Goal: Find specific page/section: Find specific page/section

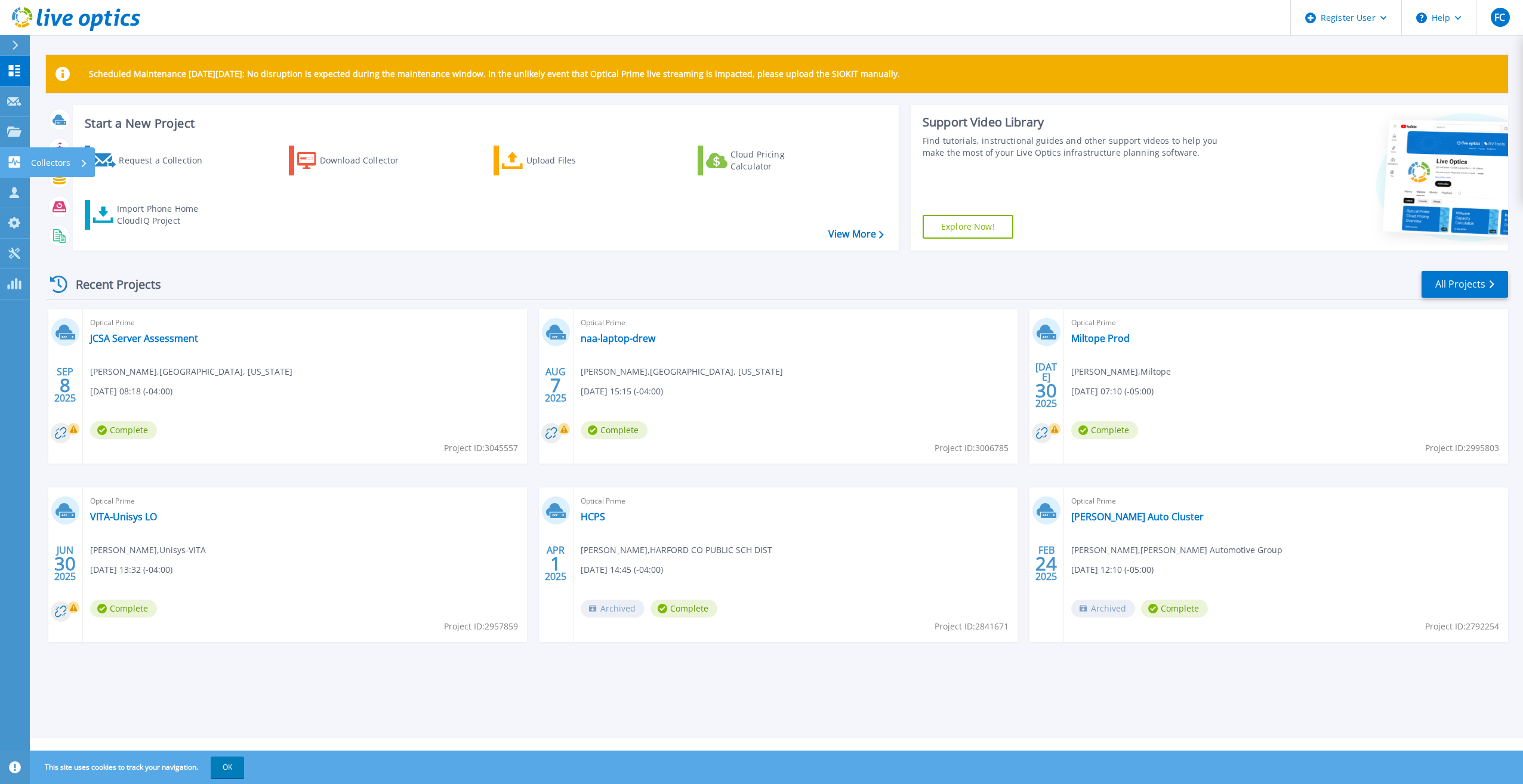
click at [11, 155] on link "Collectors Collectors" at bounding box center [15, 163] width 30 height 30
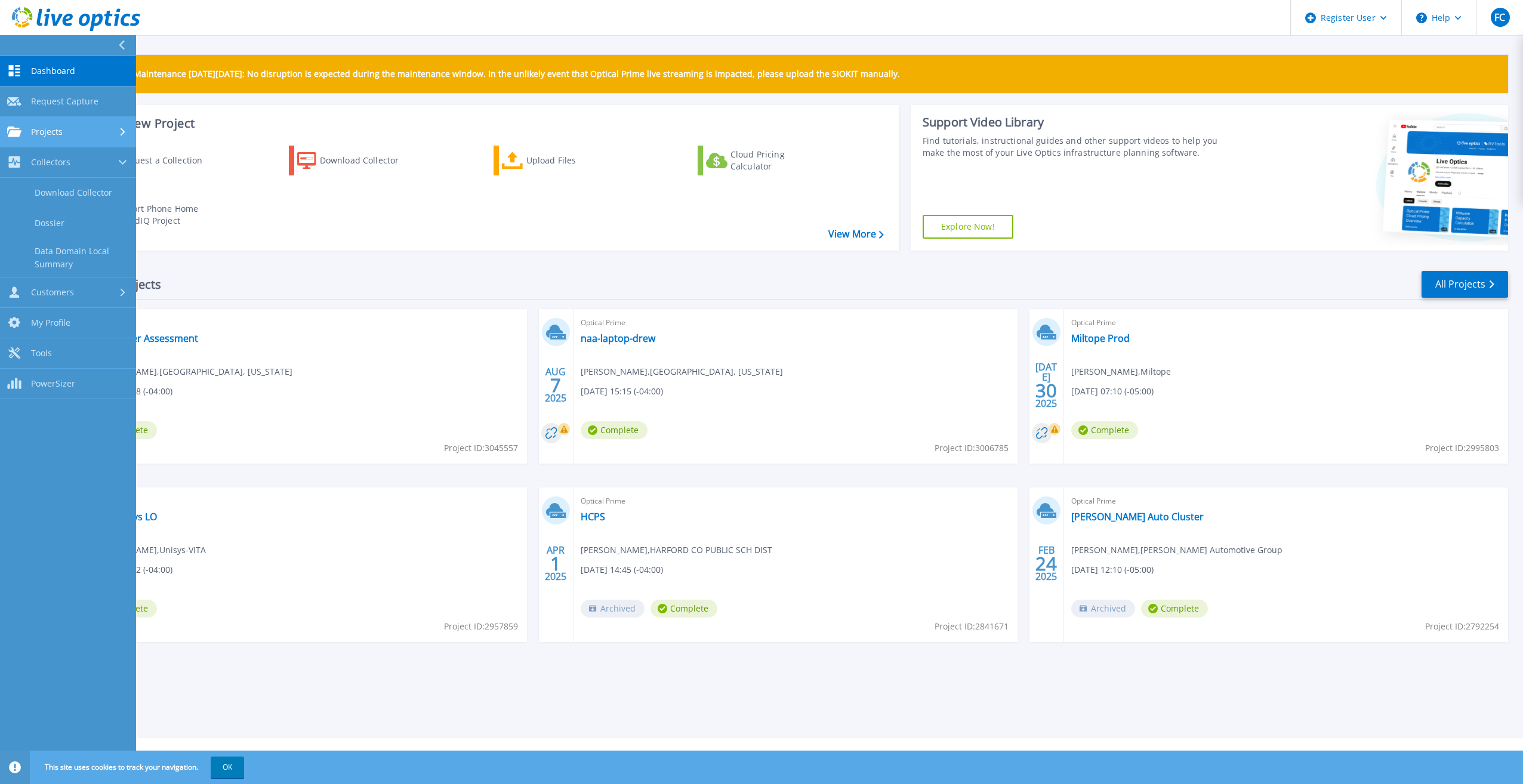
click at [34, 124] on link "Projects Projects" at bounding box center [68, 132] width 136 height 30
click at [47, 160] on link "Search Projects" at bounding box center [68, 163] width 136 height 30
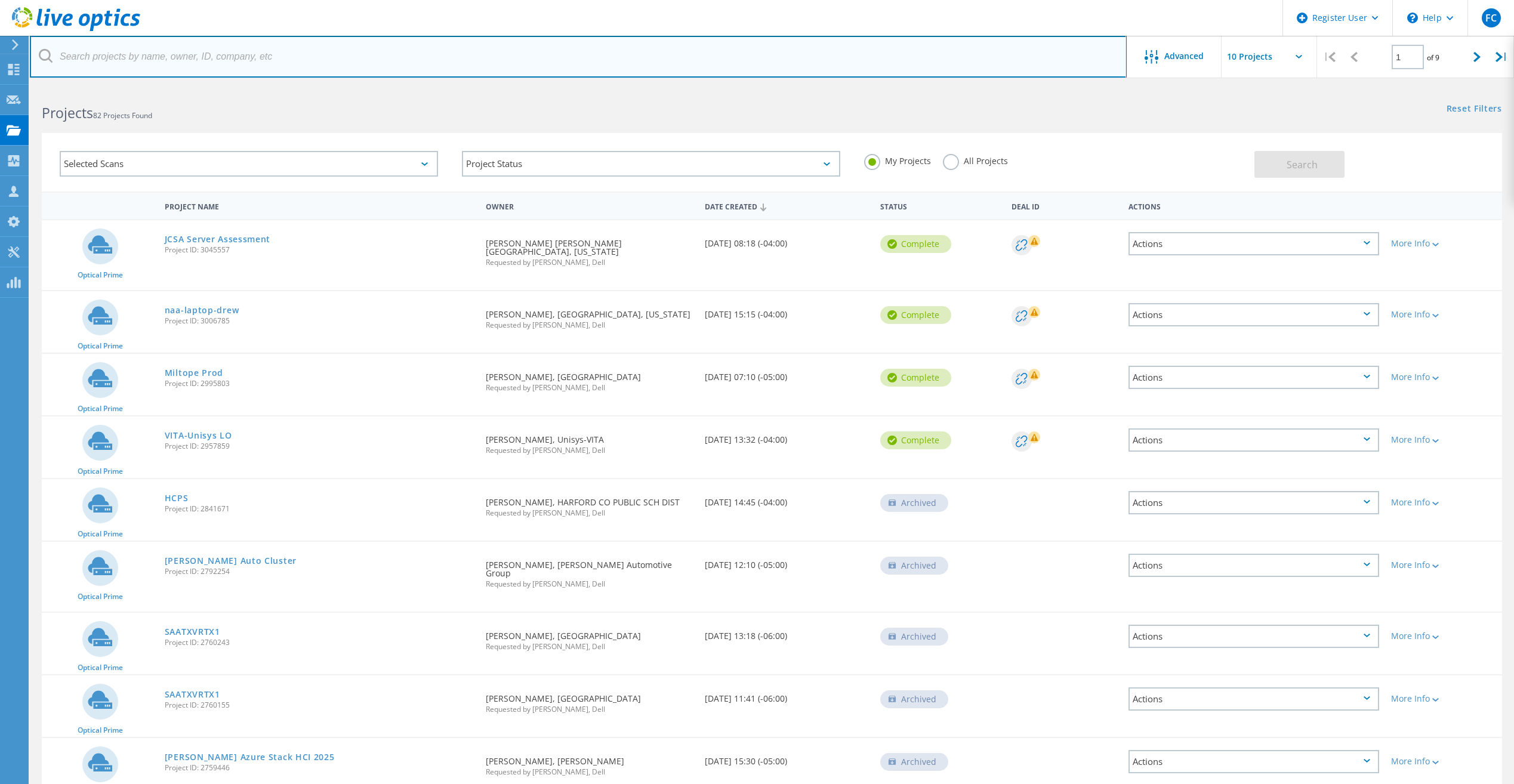
click at [535, 64] on input "text" at bounding box center [578, 57] width 1097 height 42
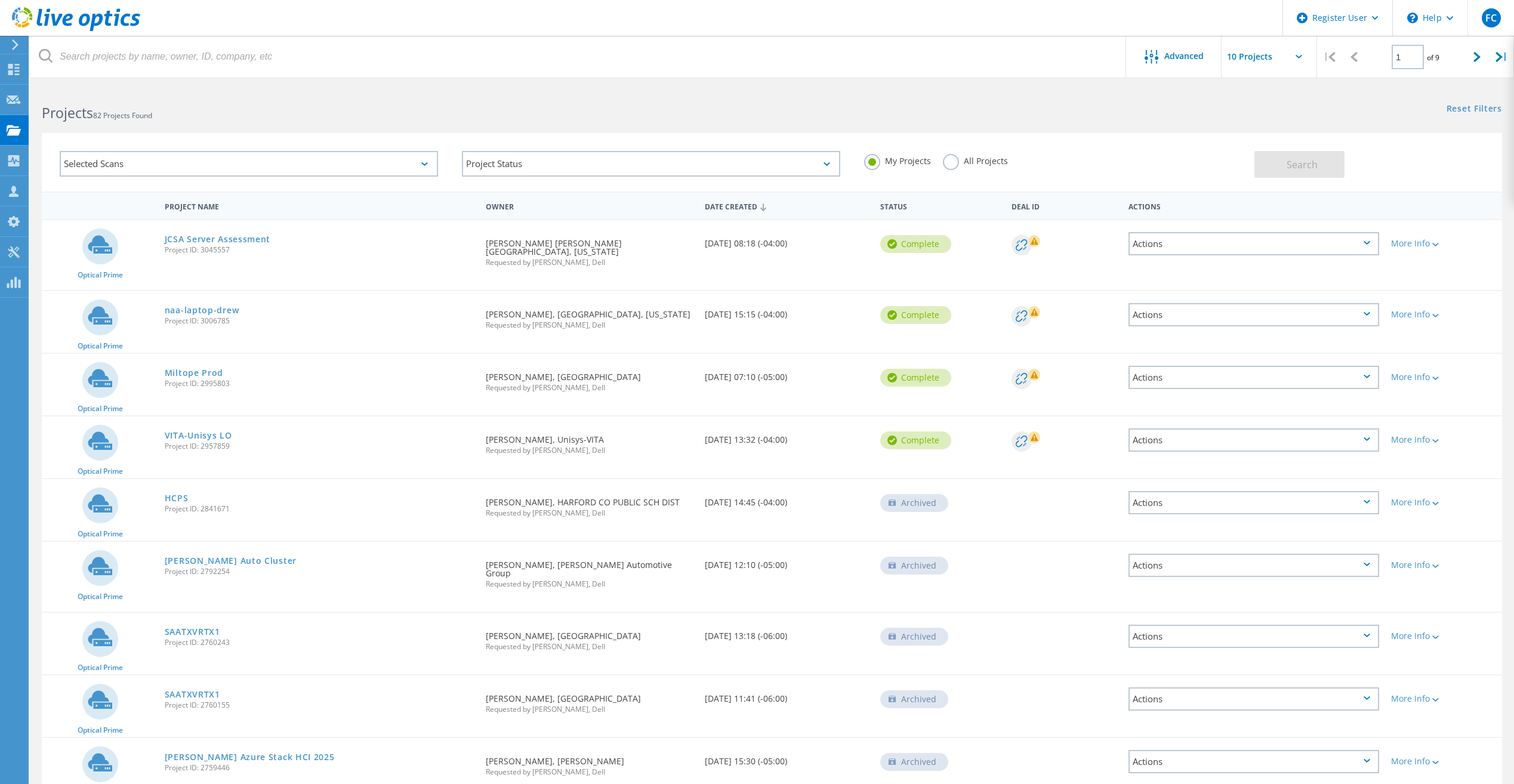
click at [1016, 164] on div "My Projects All Projects" at bounding box center [1053, 161] width 402 height 44
click at [979, 156] on label "All Projects" at bounding box center [975, 159] width 65 height 12
click at [0, 0] on input "All Projects" at bounding box center [0, 0] width 0 height 0
click at [1163, 58] on div at bounding box center [1154, 57] width 19 height 15
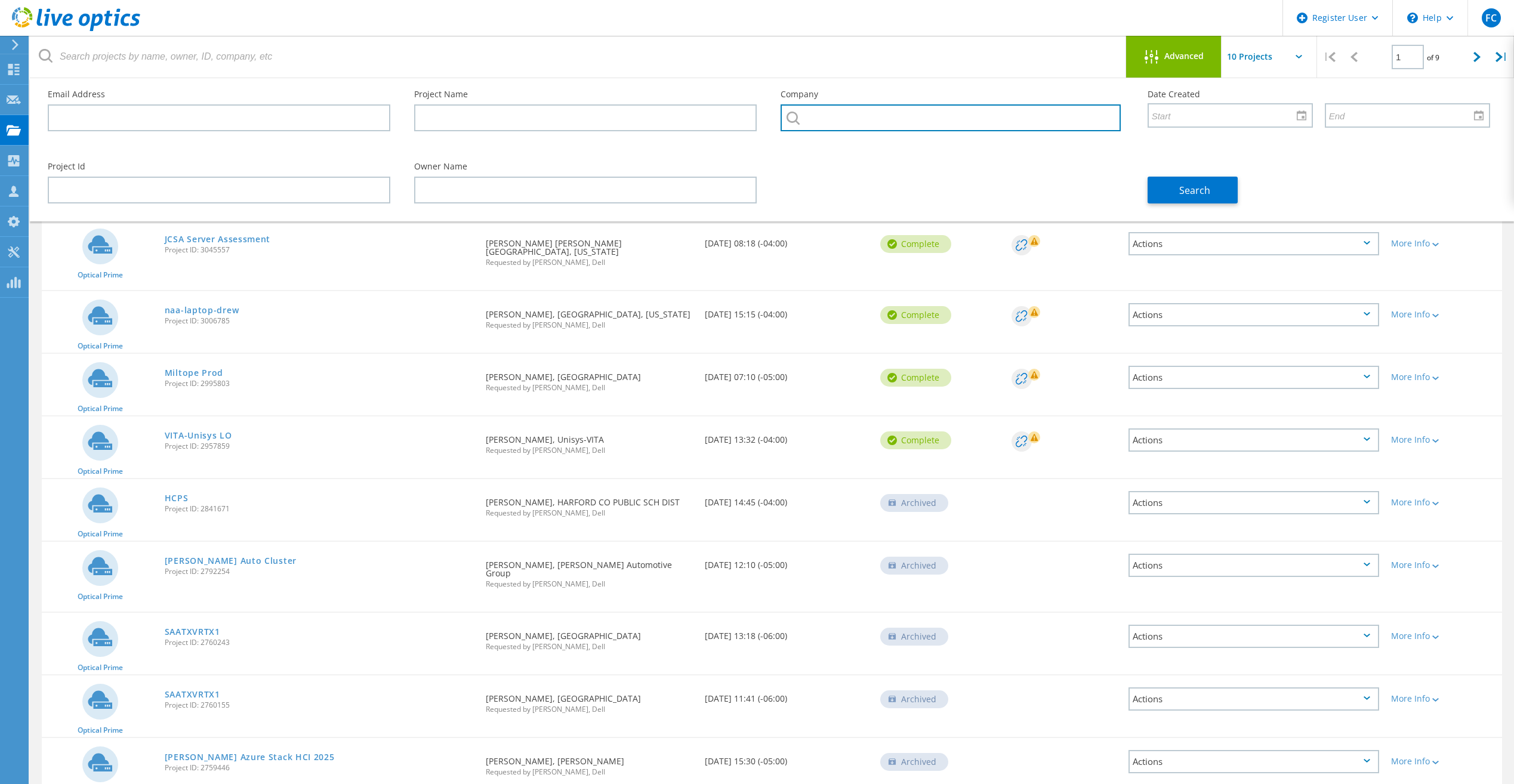
click at [833, 131] on input "text" at bounding box center [950, 118] width 340 height 27
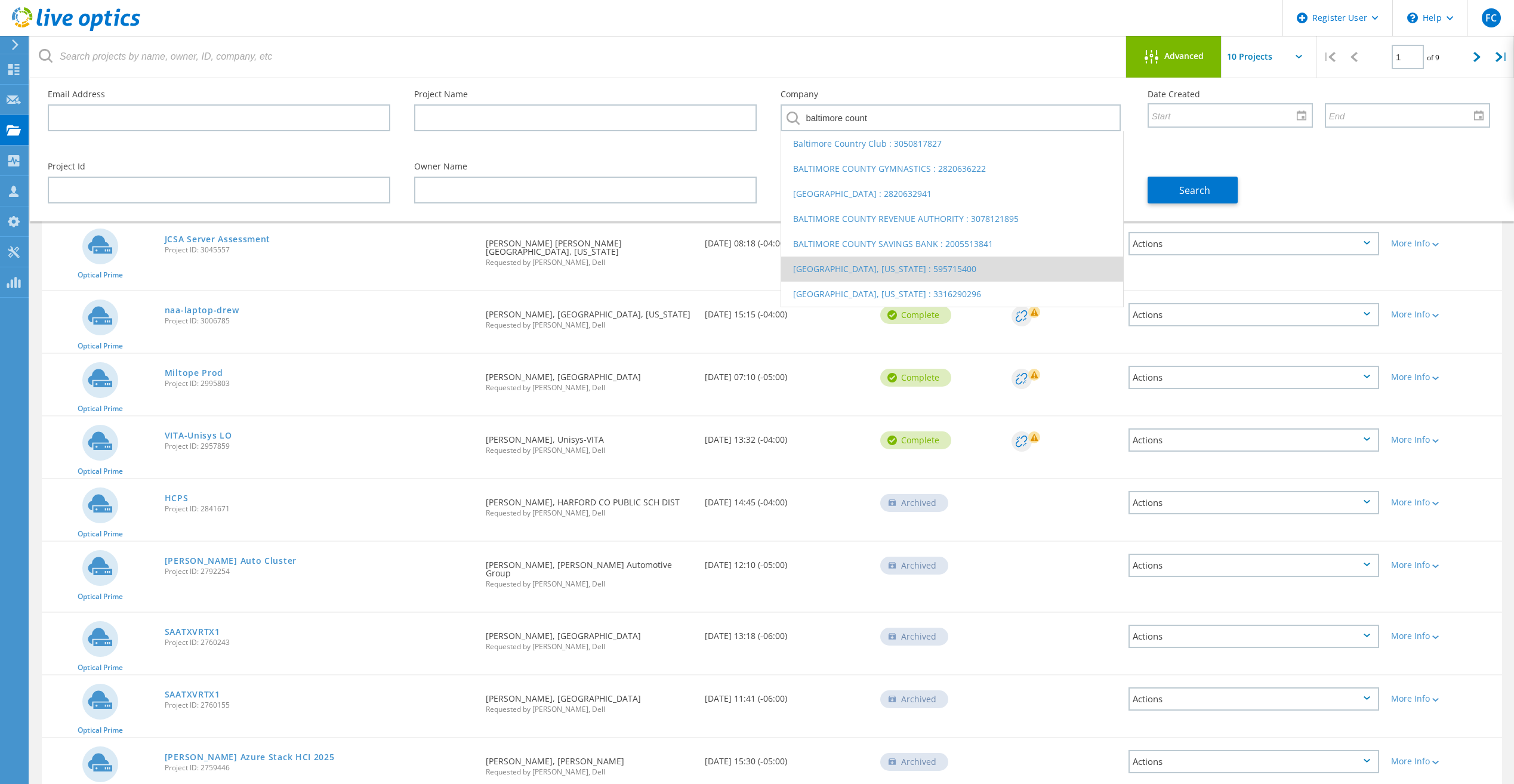
click at [875, 264] on li "[GEOGRAPHIC_DATA], [US_STATE] : 595715400" at bounding box center [952, 269] width 342 height 25
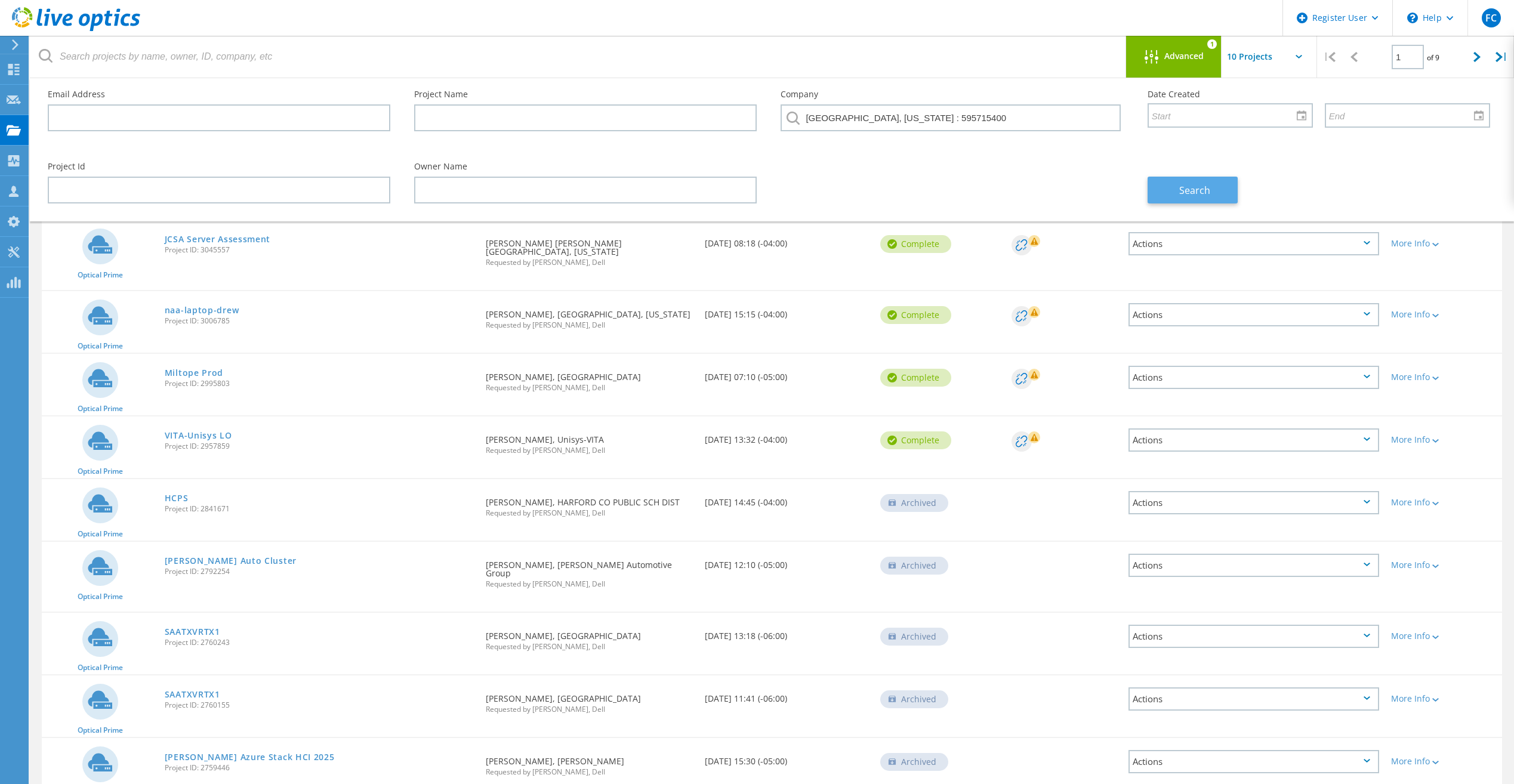
click at [1184, 184] on span "Search" at bounding box center [1194, 190] width 31 height 13
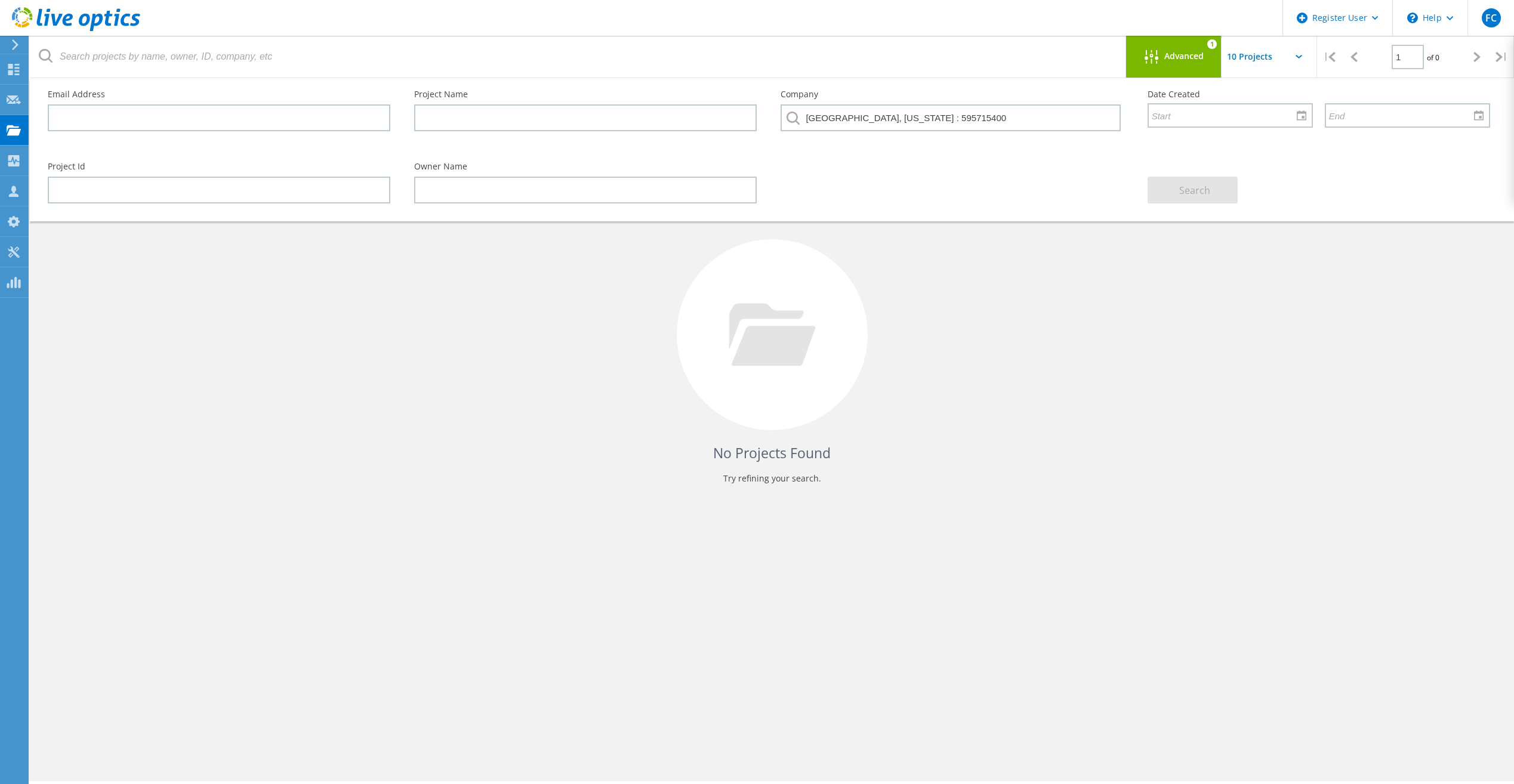
click at [1104, 159] on div "Project Id Owner Name Search" at bounding box center [769, 182] width 1467 height 65
click at [1022, 126] on input "[GEOGRAPHIC_DATA], [US_STATE] : 595715400" at bounding box center [950, 118] width 340 height 27
click at [956, 165] on li "[GEOGRAPHIC_DATA], [US_STATE] : 3316290296" at bounding box center [952, 168] width 342 height 25
type input "[GEOGRAPHIC_DATA], [US_STATE] : 3316290296"
click at [1206, 185] on span "Search" at bounding box center [1194, 190] width 31 height 13
